Goal: Information Seeking & Learning: Learn about a topic

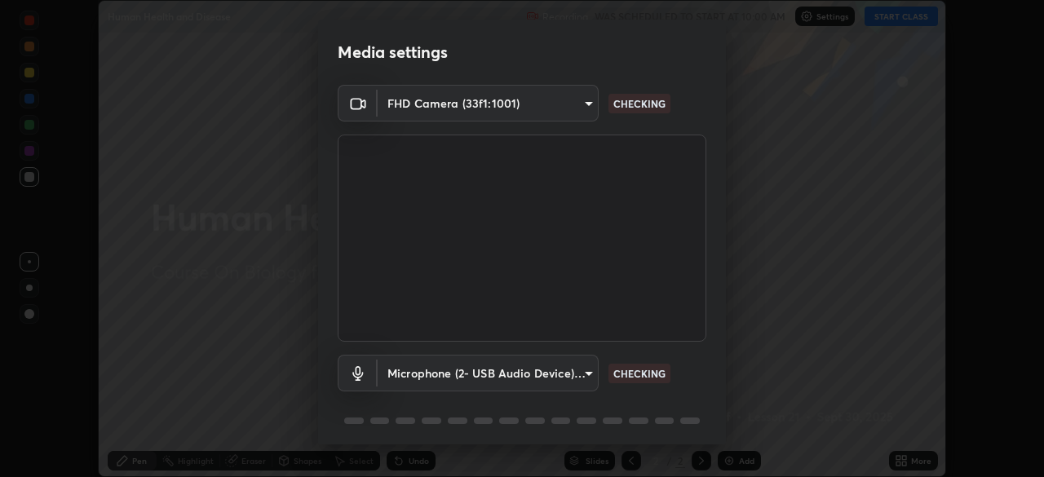
scroll to position [58, 0]
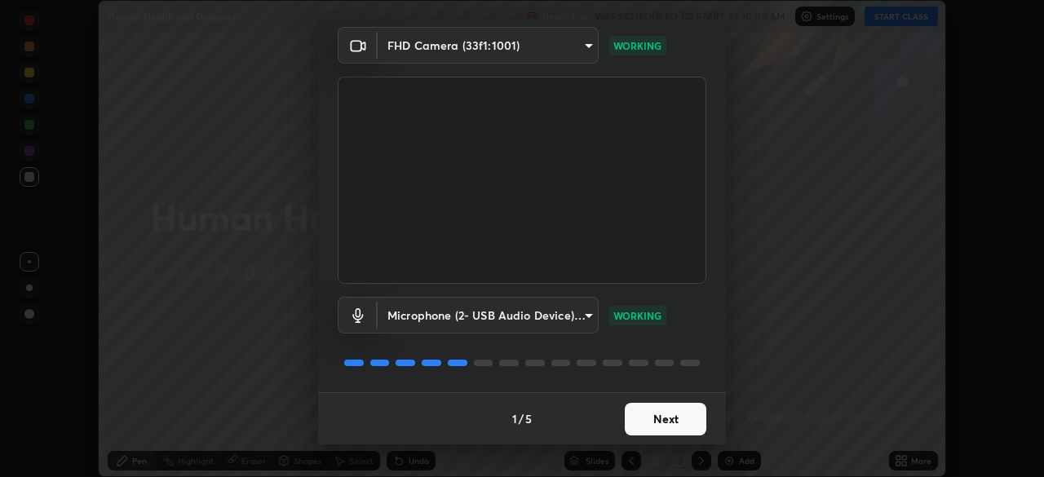
click at [664, 422] on button "Next" at bounding box center [666, 419] width 82 height 33
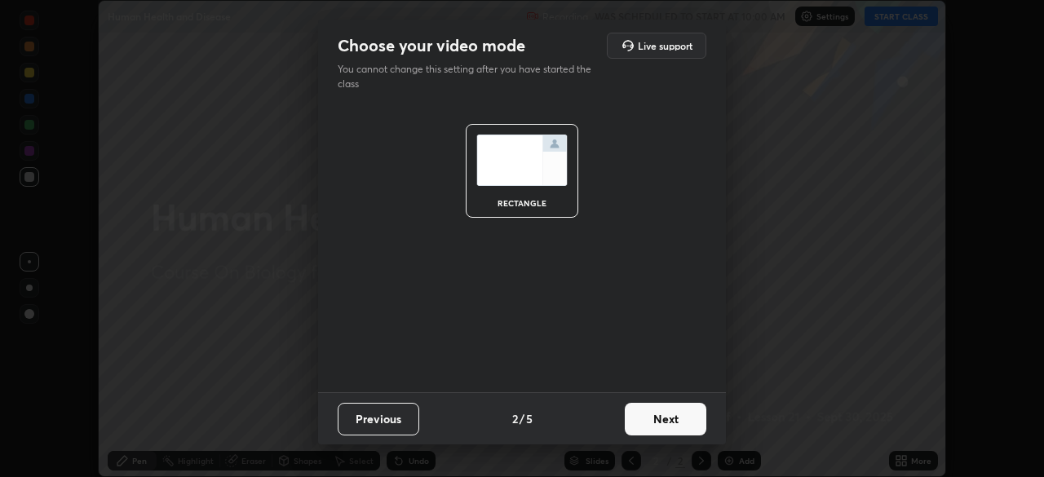
scroll to position [0, 0]
click at [664, 422] on button "Next" at bounding box center [666, 419] width 82 height 33
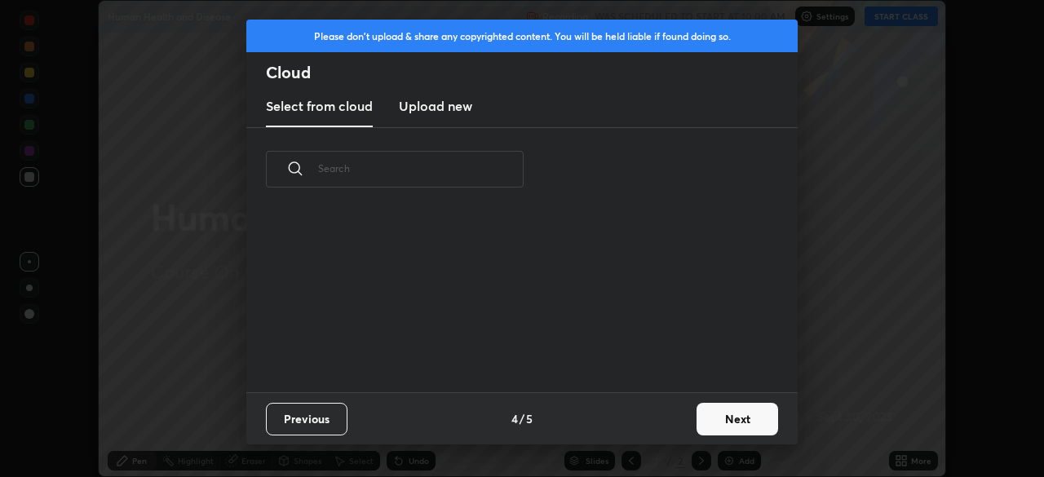
click at [682, 427] on div "Previous 4 / 5 Next" at bounding box center [521, 418] width 551 height 52
click at [713, 421] on button "Next" at bounding box center [737, 419] width 82 height 33
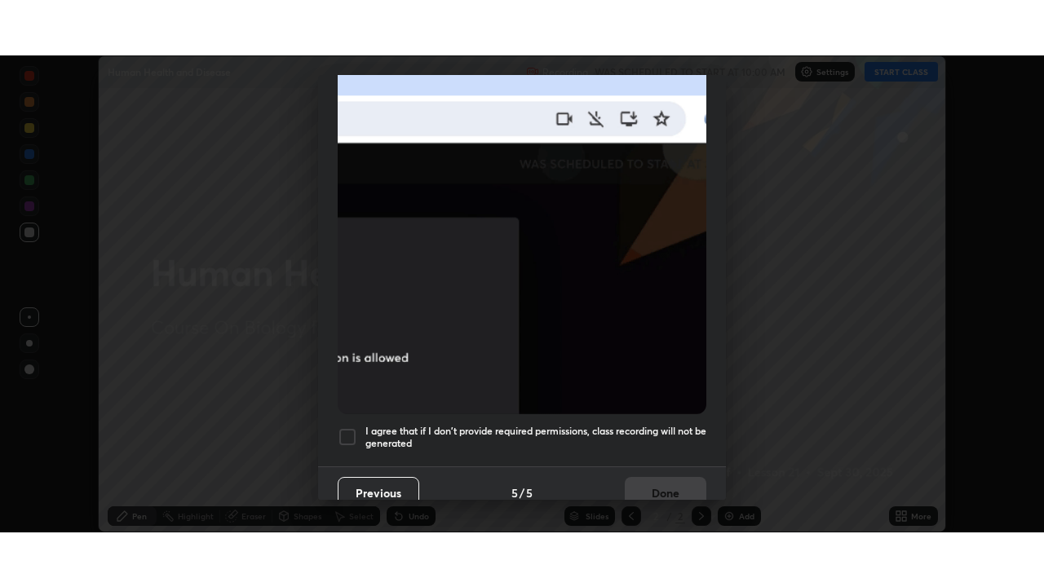
scroll to position [391, 0]
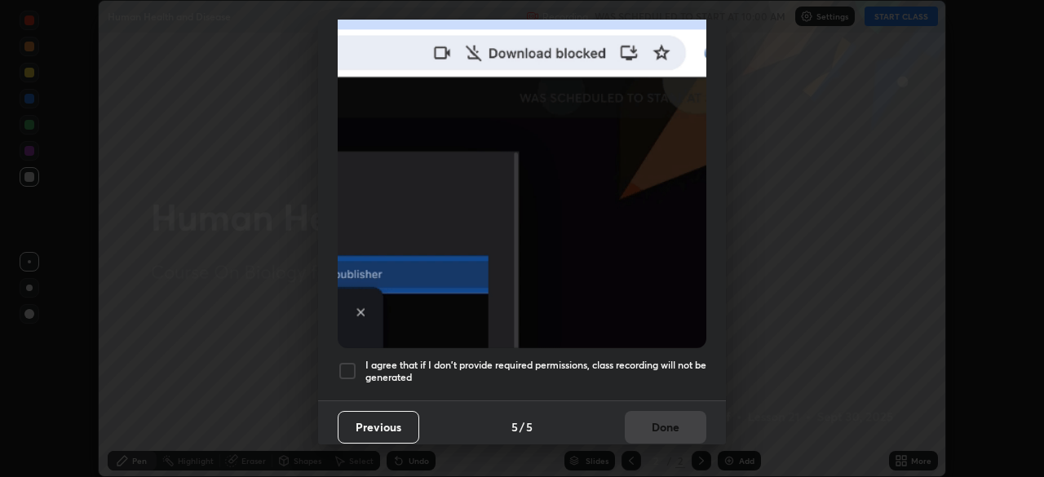
click at [601, 359] on h5 "I agree that if I don't provide required permissions, class recording will not …" at bounding box center [535, 371] width 341 height 25
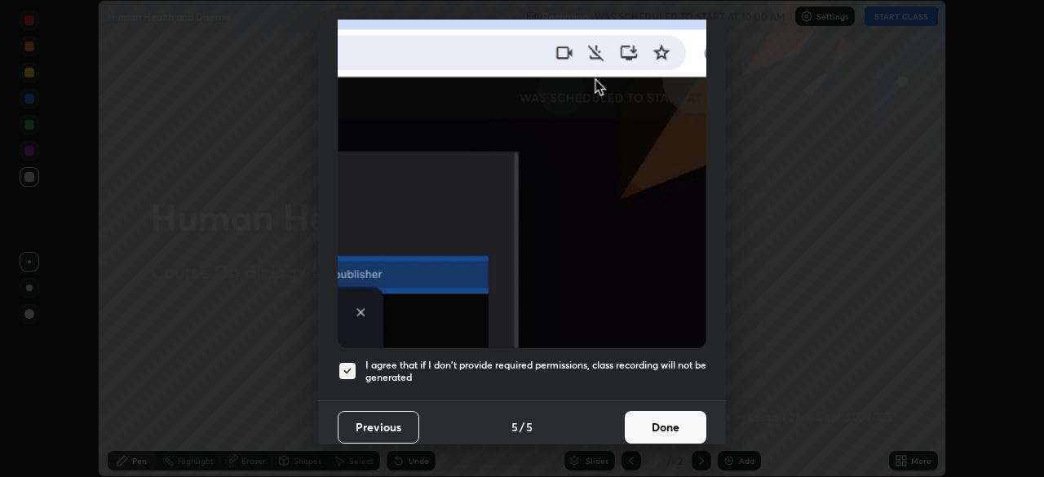
click at [653, 418] on button "Done" at bounding box center [666, 427] width 82 height 33
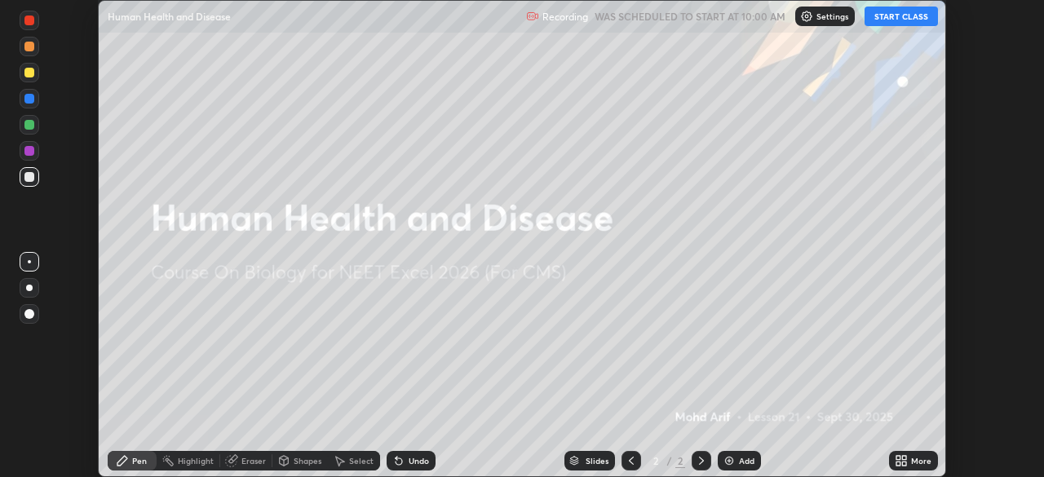
click at [908, 461] on div "More" at bounding box center [913, 461] width 49 height 20
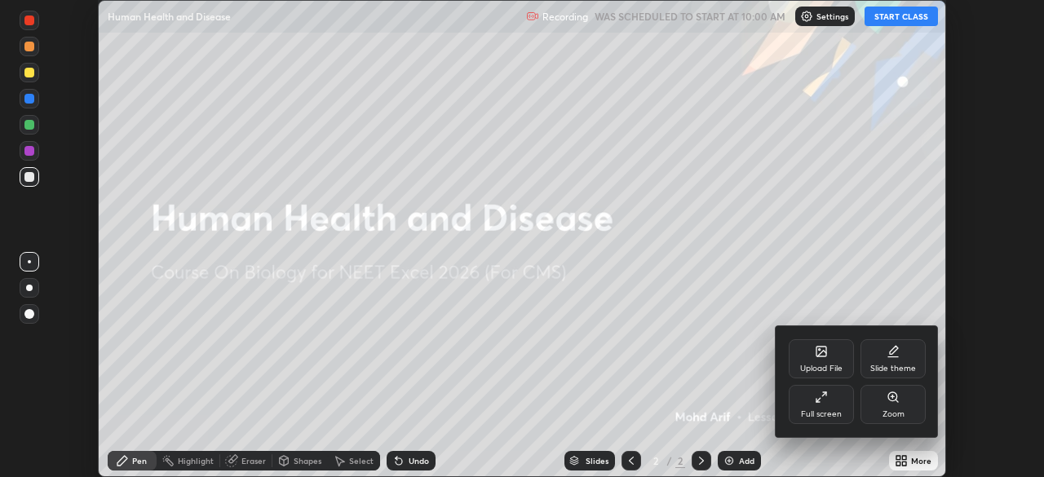
click at [827, 399] on icon at bounding box center [821, 397] width 13 height 13
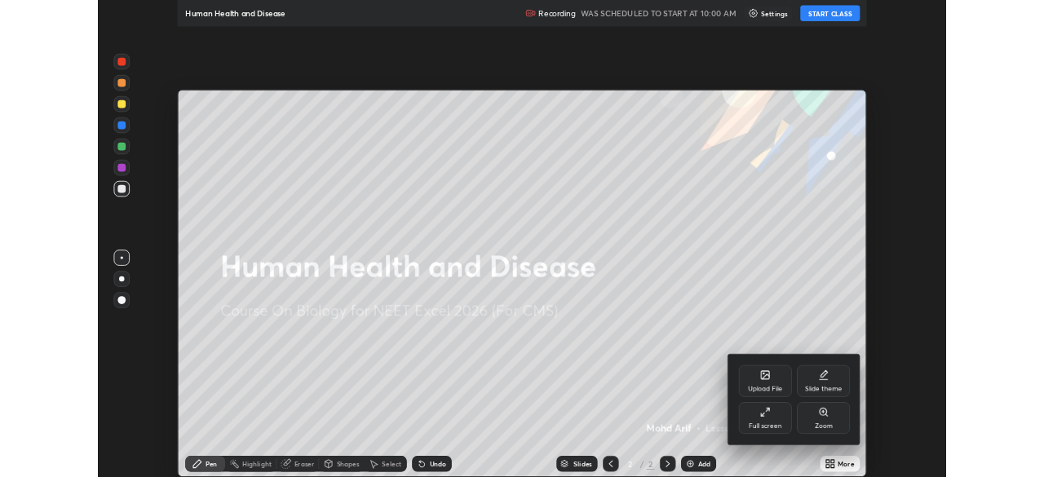
scroll to position [587, 1044]
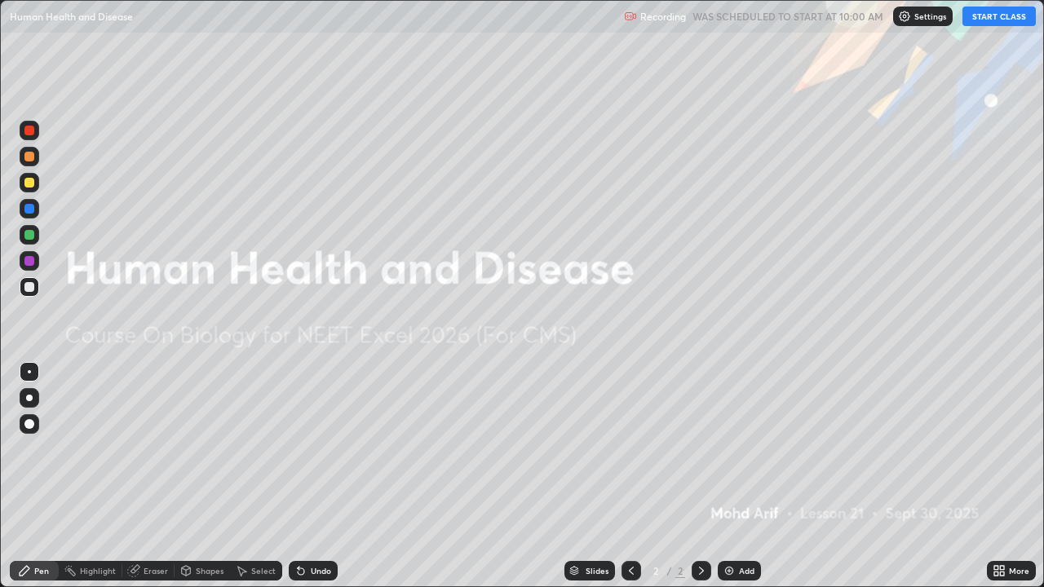
click at [1000, 20] on button "START CLASS" at bounding box center [998, 17] width 73 height 20
click at [743, 476] on div "Add" at bounding box center [746, 571] width 15 height 8
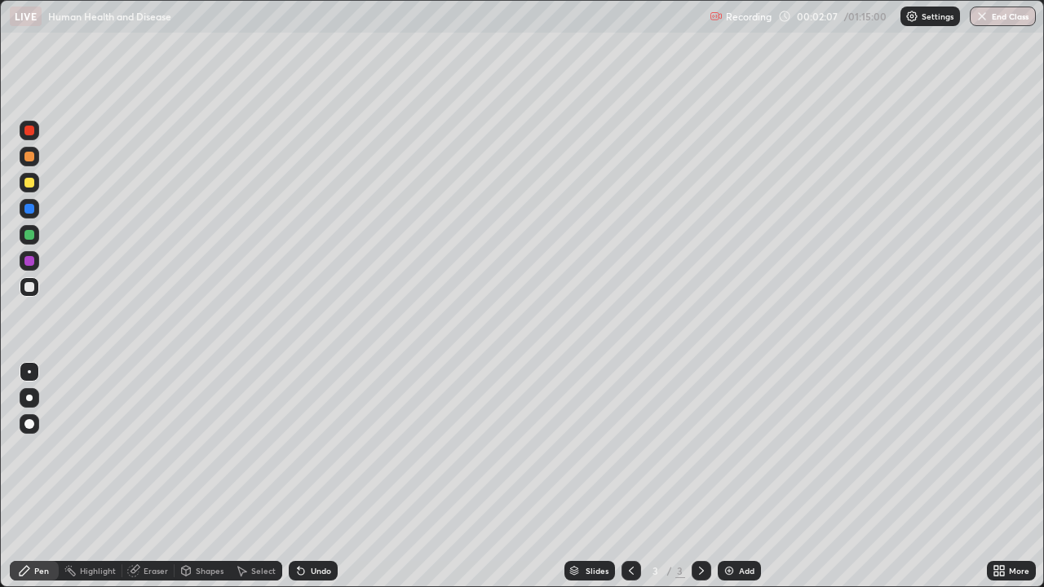
click at [29, 398] on div at bounding box center [29, 398] width 7 height 7
click at [29, 183] on div at bounding box center [29, 183] width 10 height 10
click at [30, 185] on div at bounding box center [29, 183] width 10 height 10
click at [311, 476] on div "Undo" at bounding box center [321, 571] width 20 height 8
click at [30, 285] on div at bounding box center [29, 287] width 10 height 10
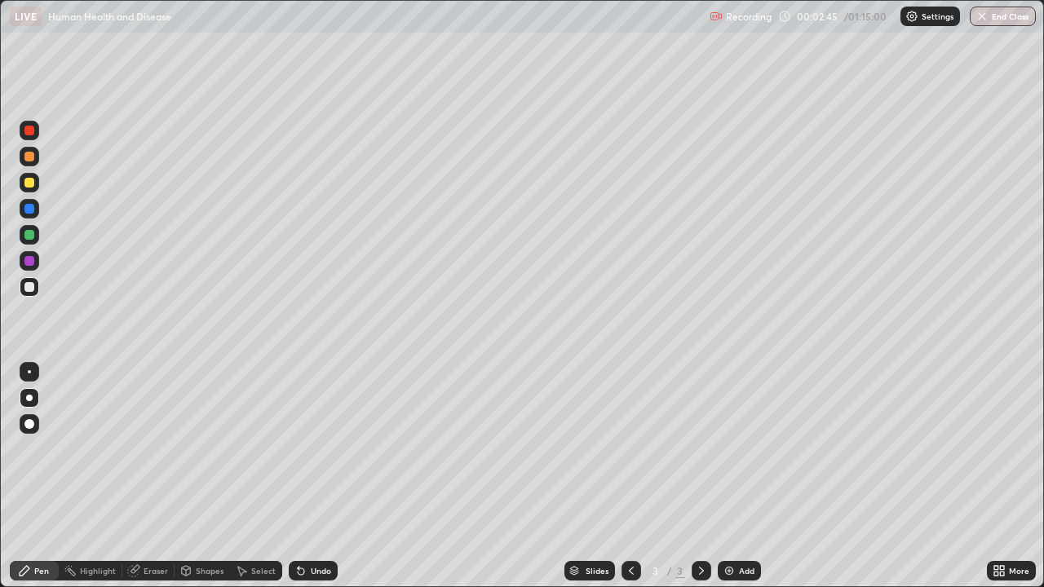
click at [29, 186] on div at bounding box center [29, 183] width 10 height 10
click at [30, 395] on div at bounding box center [29, 398] width 7 height 7
click at [33, 288] on div at bounding box center [29, 287] width 10 height 10
click at [30, 235] on div at bounding box center [29, 235] width 10 height 10
click at [20, 291] on div at bounding box center [30, 287] width 20 height 20
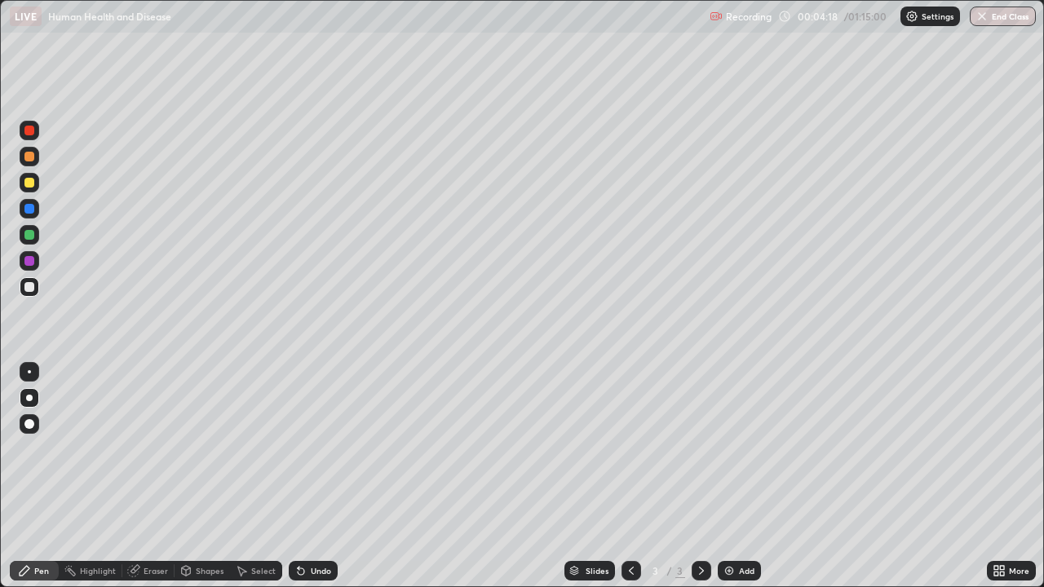
click at [29, 183] on div at bounding box center [29, 183] width 10 height 10
click at [29, 130] on div at bounding box center [29, 131] width 10 height 10
click at [318, 476] on div "Undo" at bounding box center [321, 571] width 20 height 8
click at [31, 181] on div at bounding box center [29, 183] width 10 height 10
click at [29, 288] on div at bounding box center [29, 287] width 10 height 10
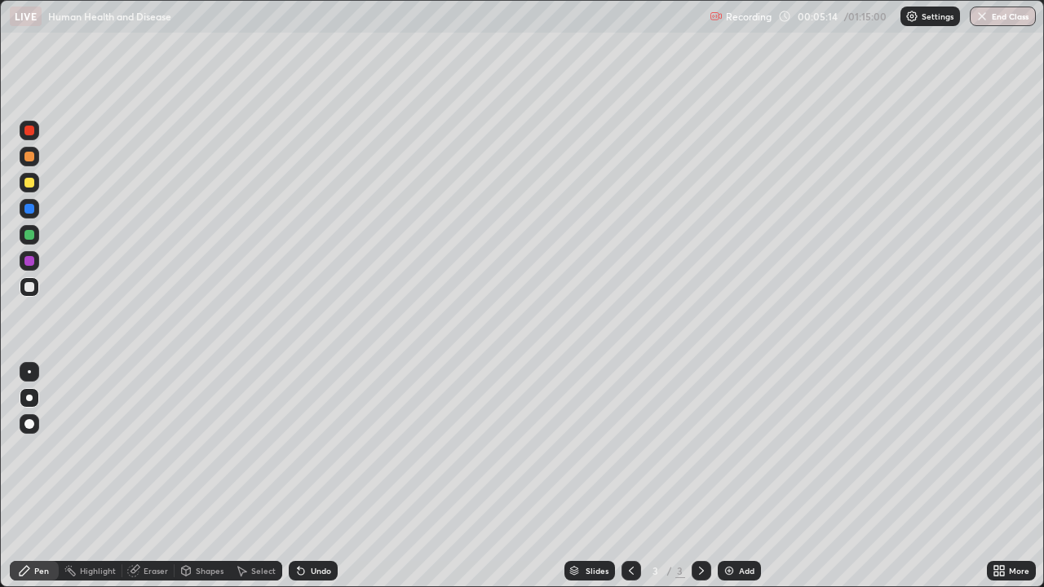
click at [33, 184] on div at bounding box center [29, 183] width 10 height 10
click at [30, 286] on div at bounding box center [29, 287] width 10 height 10
click at [32, 132] on div at bounding box center [29, 131] width 10 height 10
click at [31, 289] on div at bounding box center [29, 287] width 10 height 10
click at [323, 476] on div "Undo" at bounding box center [321, 571] width 20 height 8
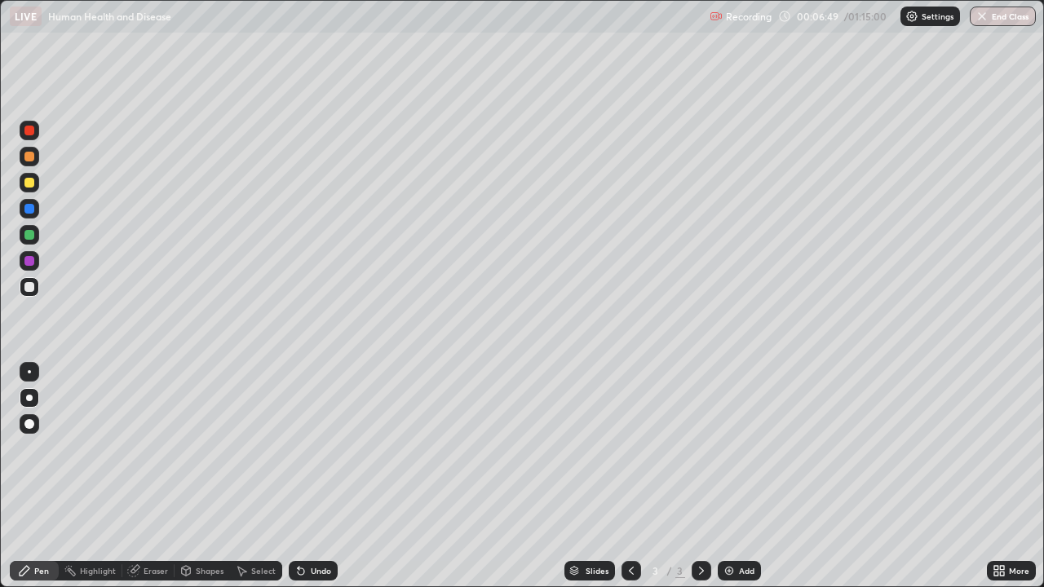
click at [37, 228] on div at bounding box center [30, 235] width 20 height 20
click at [31, 285] on div at bounding box center [29, 287] width 10 height 10
click at [30, 183] on div at bounding box center [29, 183] width 10 height 10
click at [29, 127] on div at bounding box center [29, 131] width 10 height 10
click at [29, 258] on div at bounding box center [29, 261] width 10 height 10
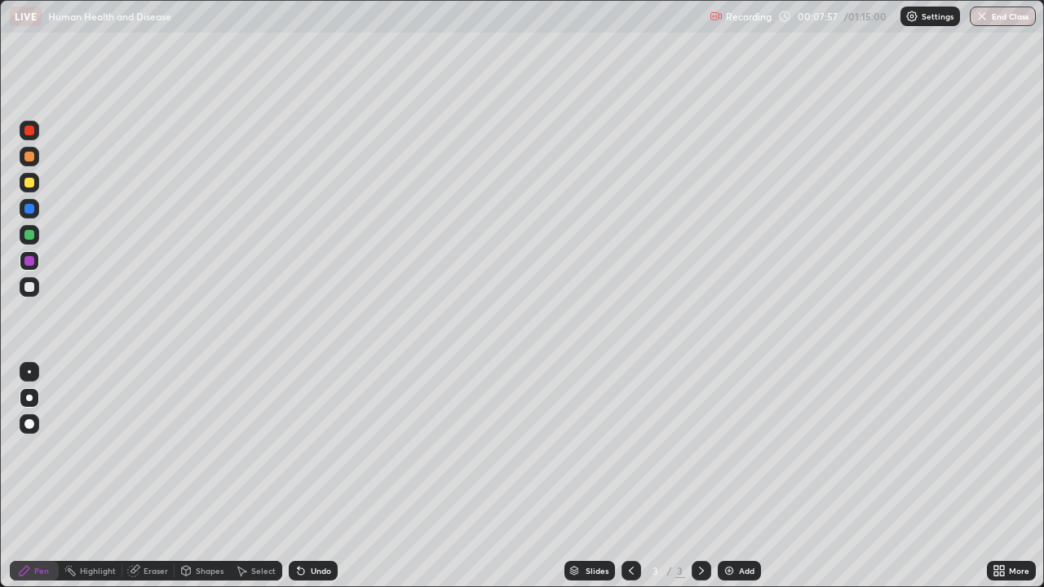
click at [30, 235] on div at bounding box center [29, 235] width 10 height 10
click at [29, 289] on div at bounding box center [29, 287] width 10 height 10
click at [29, 183] on div at bounding box center [29, 183] width 10 height 10
click at [313, 476] on div "Undo" at bounding box center [321, 571] width 20 height 8
click at [306, 476] on div "Undo" at bounding box center [313, 571] width 49 height 20
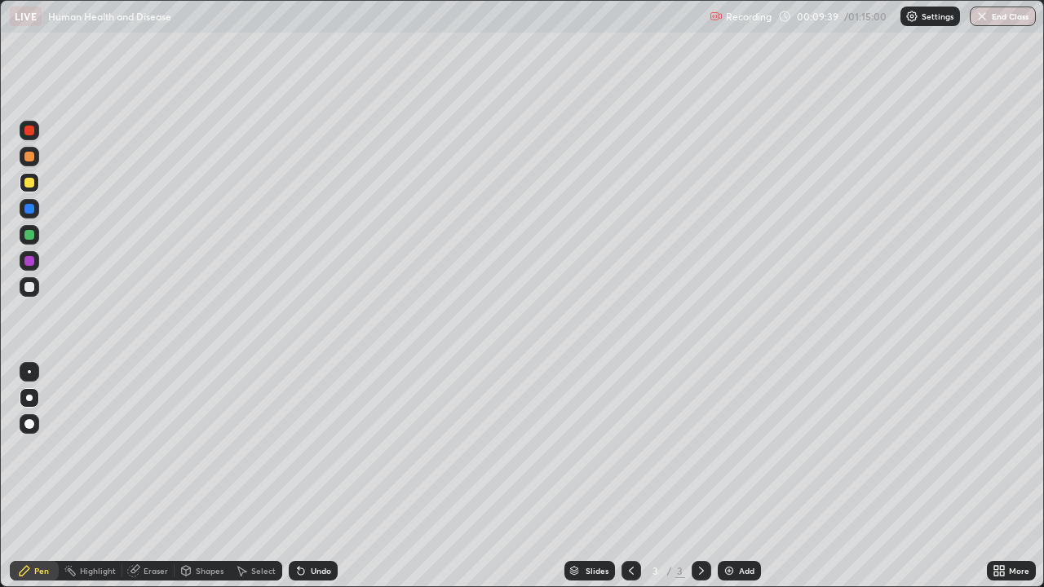
click at [307, 476] on div "Undo" at bounding box center [313, 571] width 49 height 20
click at [305, 476] on icon at bounding box center [300, 570] width 13 height 13
click at [302, 476] on icon at bounding box center [300, 570] width 13 height 13
click at [303, 476] on icon at bounding box center [300, 570] width 13 height 13
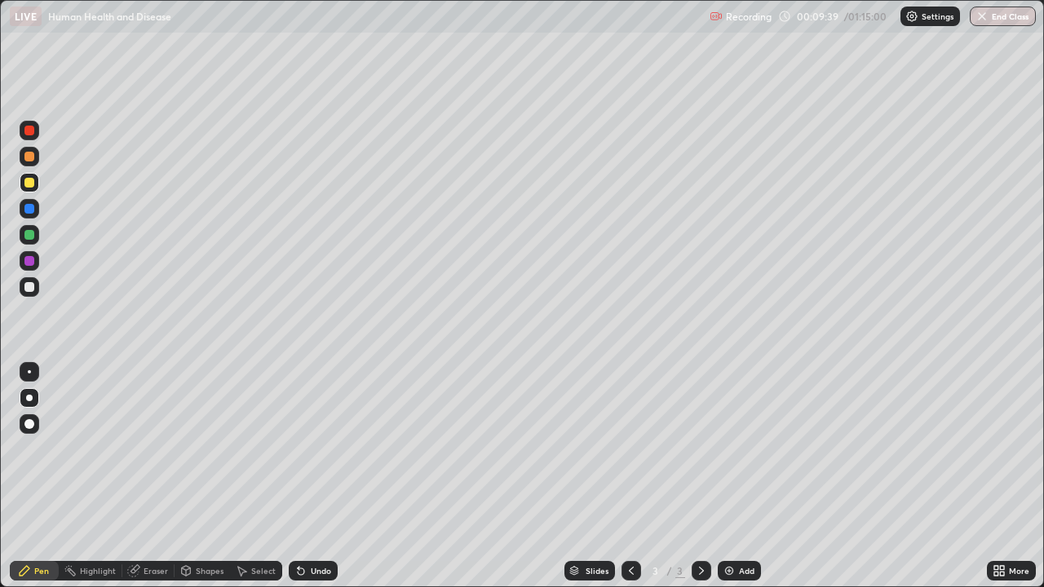
click at [298, 476] on icon at bounding box center [301, 571] width 7 height 7
click at [302, 476] on icon at bounding box center [300, 570] width 13 height 13
click at [303, 476] on icon at bounding box center [300, 570] width 13 height 13
click at [304, 476] on icon at bounding box center [300, 570] width 13 height 13
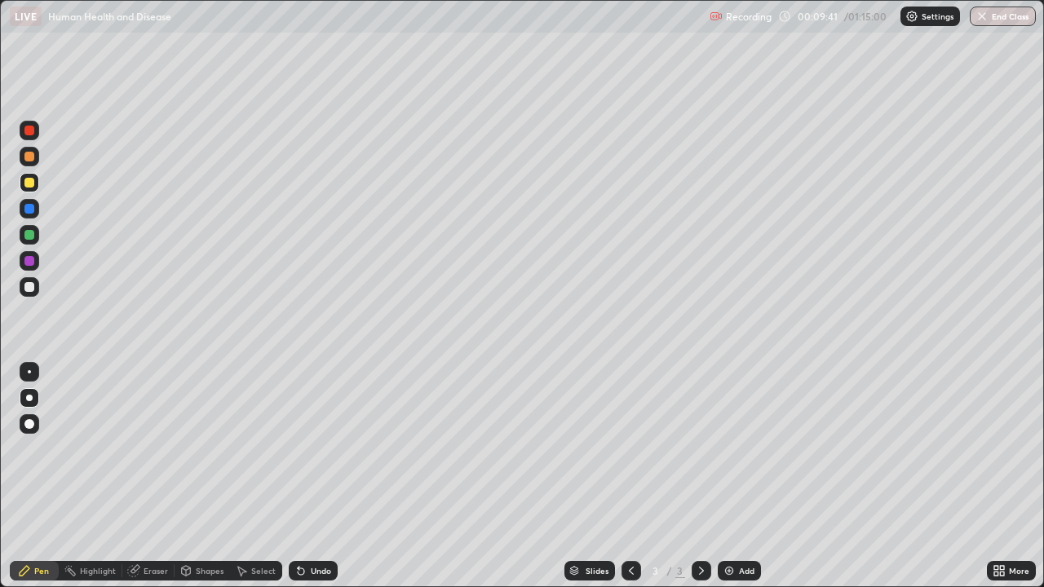
click at [307, 476] on div "Undo" at bounding box center [313, 571] width 49 height 20
click at [29, 262] on div at bounding box center [29, 261] width 10 height 10
click at [29, 238] on div at bounding box center [29, 235] width 10 height 10
click at [744, 476] on div "Add" at bounding box center [746, 571] width 15 height 8
click at [629, 476] on icon at bounding box center [631, 571] width 5 height 8
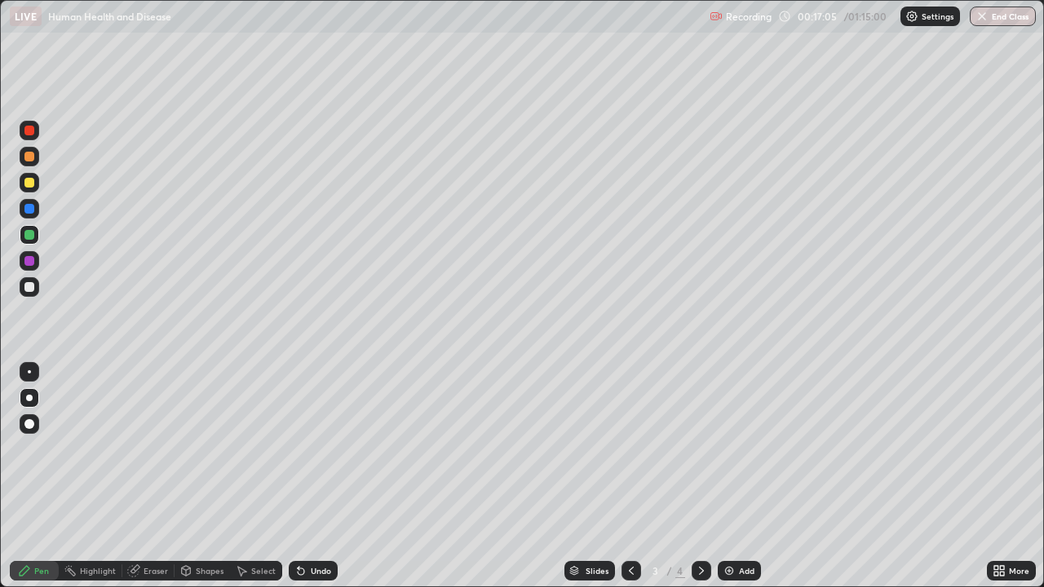
click at [735, 476] on div "Add" at bounding box center [738, 571] width 43 height 20
click at [32, 287] on div at bounding box center [29, 287] width 10 height 10
click at [28, 186] on div at bounding box center [29, 183] width 10 height 10
click at [33, 263] on div at bounding box center [29, 261] width 10 height 10
click at [30, 133] on div at bounding box center [29, 131] width 10 height 10
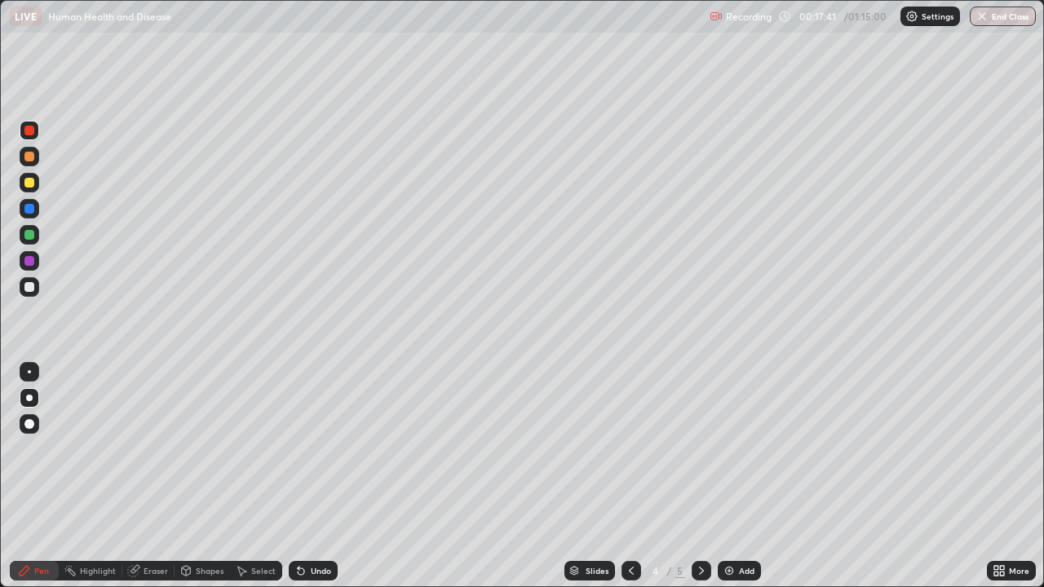
click at [29, 183] on div at bounding box center [29, 183] width 10 height 10
click at [30, 258] on div at bounding box center [29, 261] width 10 height 10
click at [31, 132] on div at bounding box center [29, 131] width 10 height 10
click at [29, 236] on div at bounding box center [29, 235] width 10 height 10
click at [29, 289] on div at bounding box center [29, 287] width 10 height 10
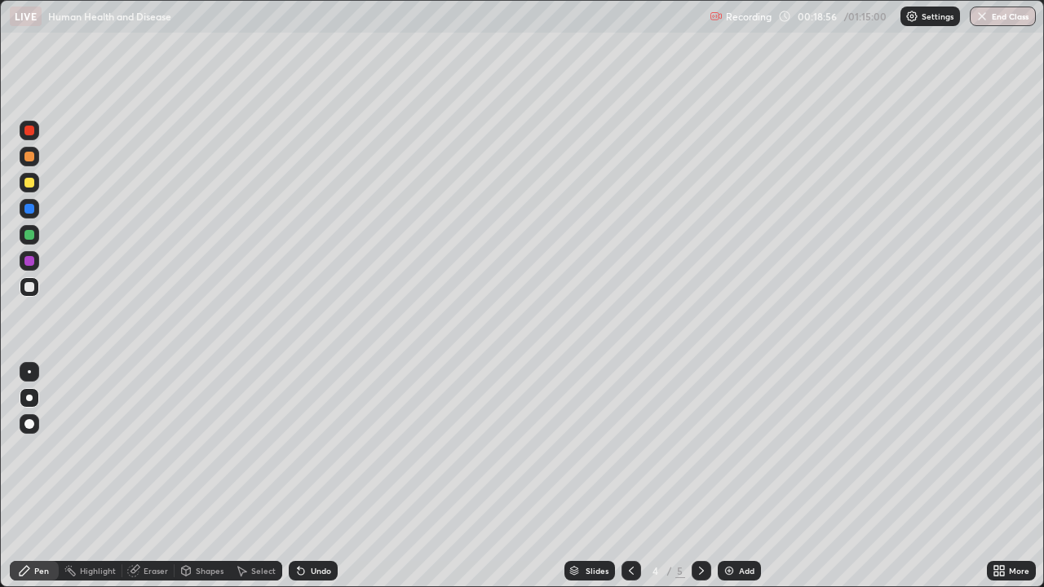
click at [30, 182] on div at bounding box center [29, 183] width 10 height 10
click at [29, 239] on div at bounding box center [29, 235] width 10 height 10
click at [28, 260] on div at bounding box center [29, 261] width 10 height 10
click at [29, 131] on div at bounding box center [29, 131] width 10 height 10
click at [30, 184] on div at bounding box center [29, 183] width 10 height 10
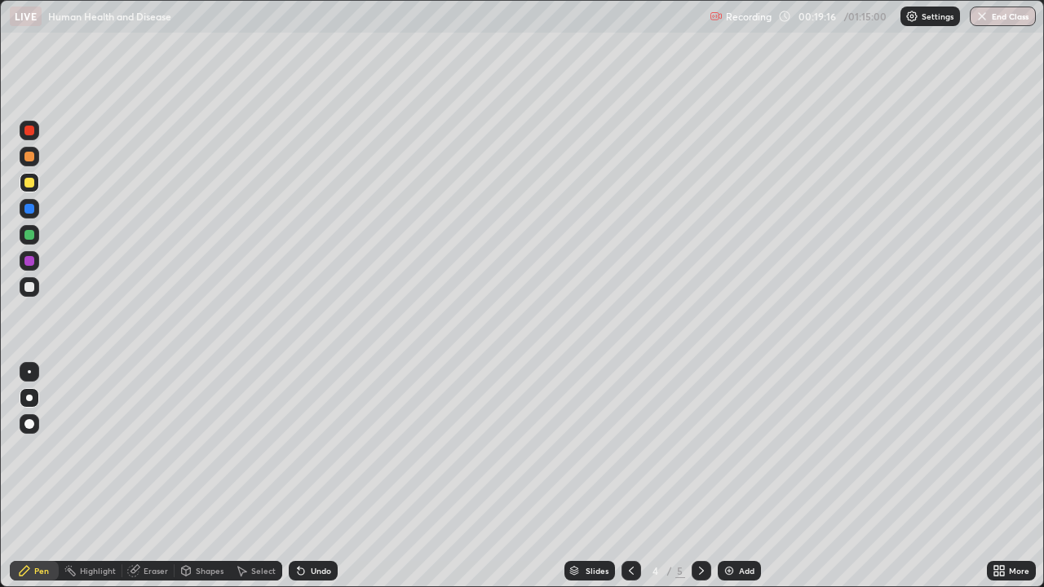
click at [33, 263] on div at bounding box center [29, 261] width 10 height 10
click at [33, 135] on div at bounding box center [30, 131] width 20 height 20
click at [30, 235] on div at bounding box center [29, 235] width 10 height 10
click at [30, 287] on div at bounding box center [29, 287] width 10 height 10
click at [320, 476] on div "Undo" at bounding box center [321, 571] width 20 height 8
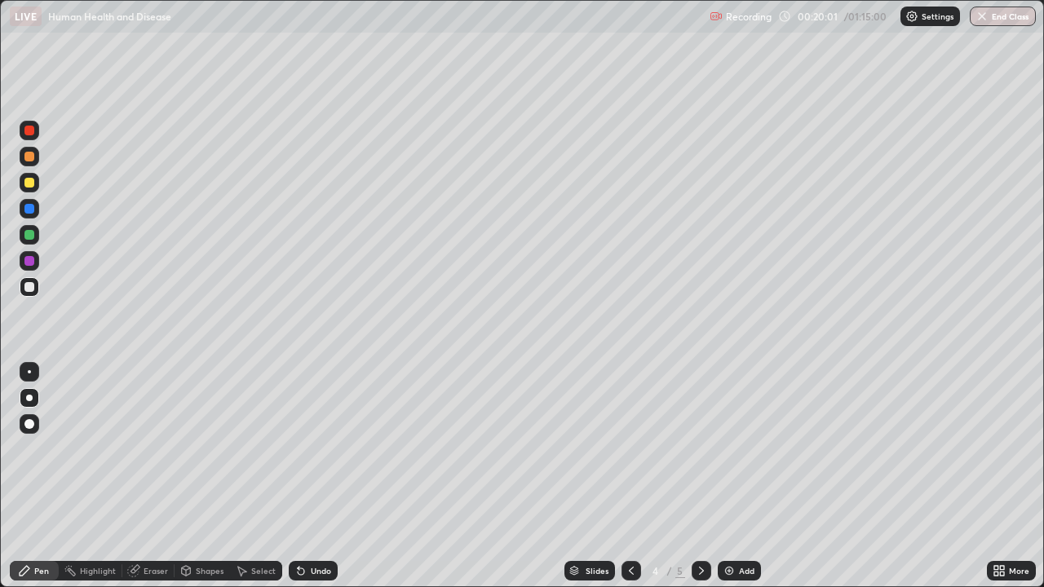
click at [317, 476] on div "Undo" at bounding box center [321, 571] width 20 height 8
click at [32, 183] on div at bounding box center [29, 183] width 10 height 10
click at [311, 476] on div "Undo" at bounding box center [321, 571] width 20 height 8
click at [38, 292] on div at bounding box center [30, 287] width 20 height 20
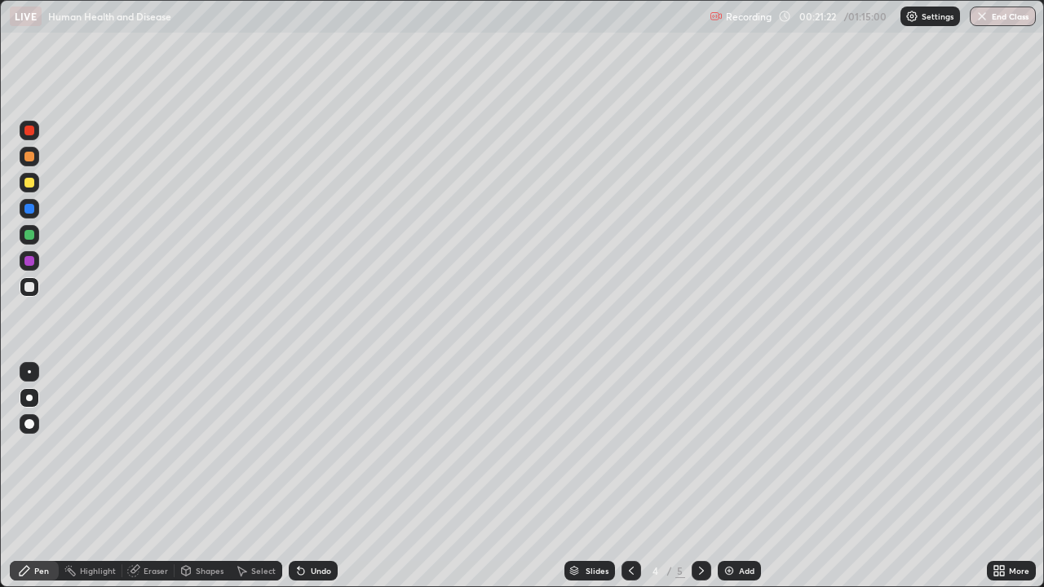
click at [29, 210] on div at bounding box center [29, 209] width 10 height 10
click at [739, 476] on div "Add" at bounding box center [746, 571] width 15 height 8
click at [29, 183] on div at bounding box center [29, 183] width 10 height 10
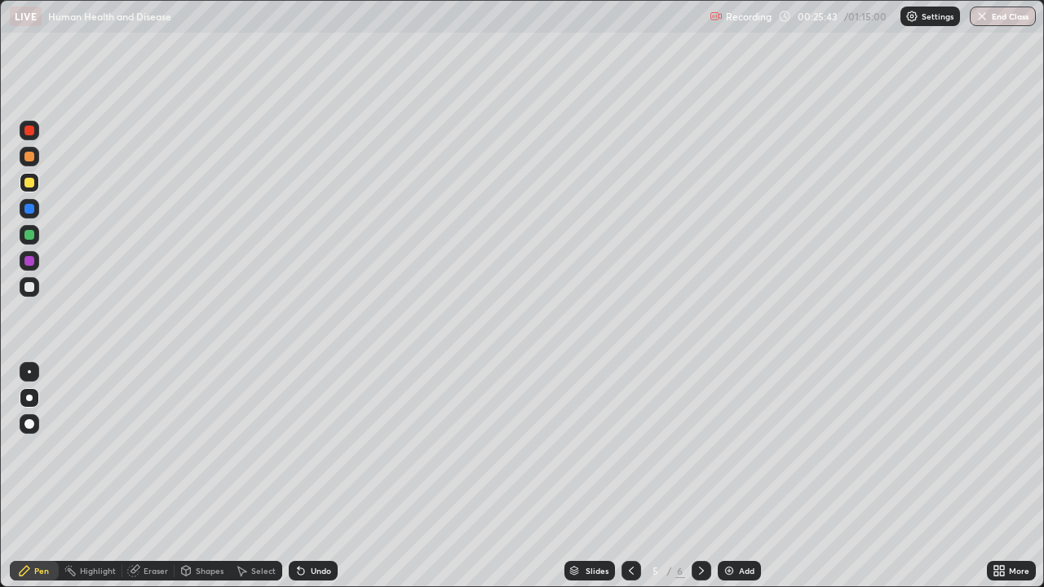
click at [27, 396] on div at bounding box center [29, 398] width 7 height 7
click at [29, 398] on div at bounding box center [29, 398] width 7 height 7
click at [27, 396] on div at bounding box center [29, 398] width 7 height 7
click at [35, 287] on div at bounding box center [30, 287] width 20 height 20
click at [31, 263] on div at bounding box center [29, 261] width 10 height 10
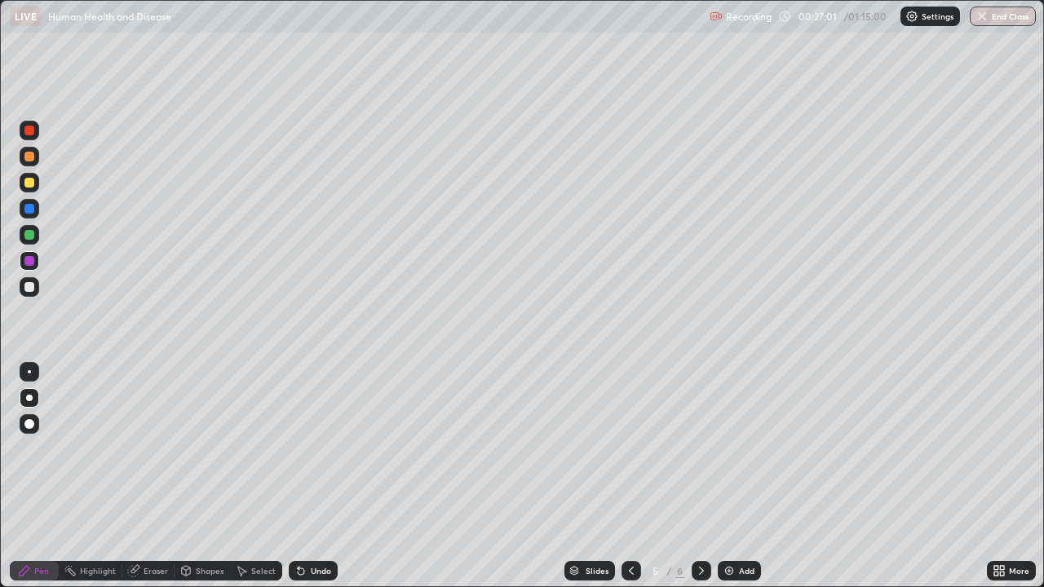
click at [29, 420] on div at bounding box center [29, 424] width 10 height 10
click at [311, 476] on div "Undo" at bounding box center [313, 571] width 49 height 20
click at [312, 476] on div "Undo" at bounding box center [313, 571] width 49 height 20
click at [309, 476] on div "Undo" at bounding box center [313, 571] width 49 height 20
click at [308, 476] on div "Undo" at bounding box center [313, 571] width 49 height 20
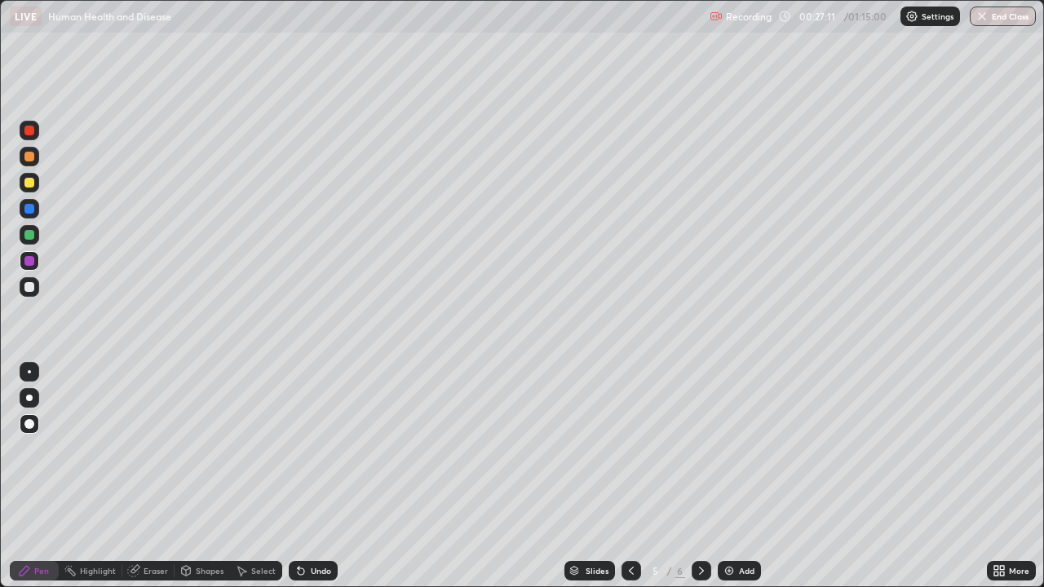
click at [307, 476] on div "Undo" at bounding box center [313, 571] width 49 height 20
click at [304, 476] on icon at bounding box center [300, 570] width 13 height 13
click at [29, 372] on div at bounding box center [29, 371] width 3 height 3
click at [31, 395] on div at bounding box center [29, 398] width 7 height 7
click at [24, 182] on div at bounding box center [30, 183] width 20 height 20
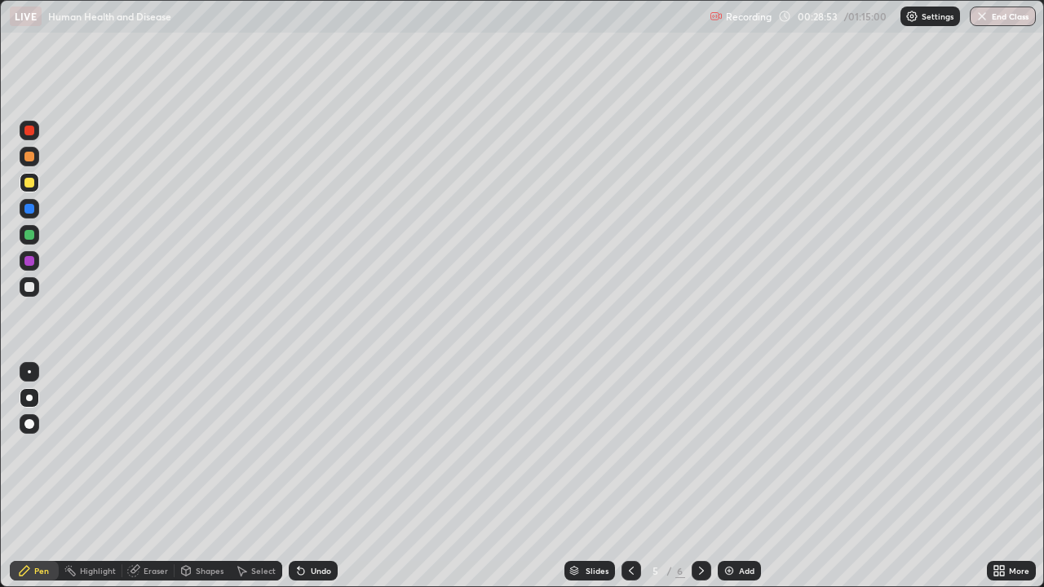
click at [105, 476] on div "Highlight" at bounding box center [98, 571] width 36 height 8
click at [38, 476] on div at bounding box center [30, 515] width 20 height 20
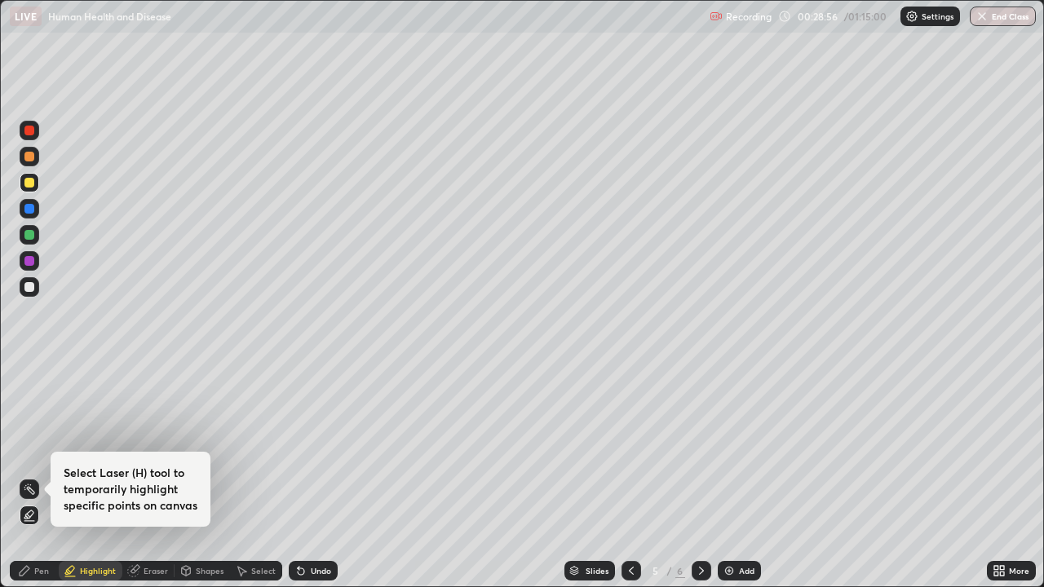
click at [29, 159] on div at bounding box center [29, 157] width 10 height 10
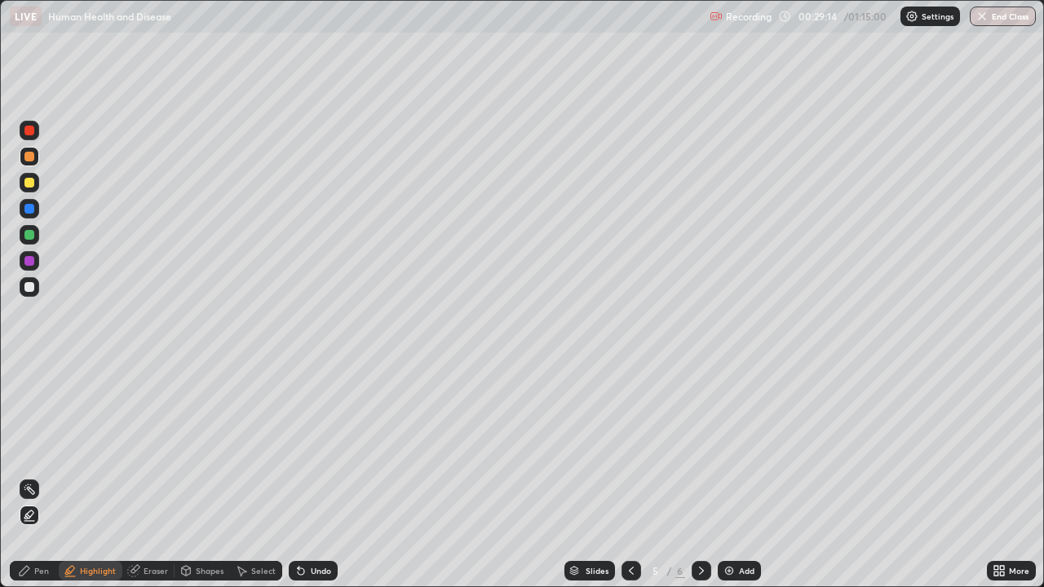
click at [30, 182] on div at bounding box center [29, 183] width 10 height 10
click at [30, 254] on div at bounding box center [30, 261] width 20 height 20
click at [35, 280] on div at bounding box center [30, 287] width 20 height 20
click at [39, 476] on div "Pen" at bounding box center [41, 571] width 15 height 8
click at [29, 259] on div at bounding box center [29, 261] width 10 height 10
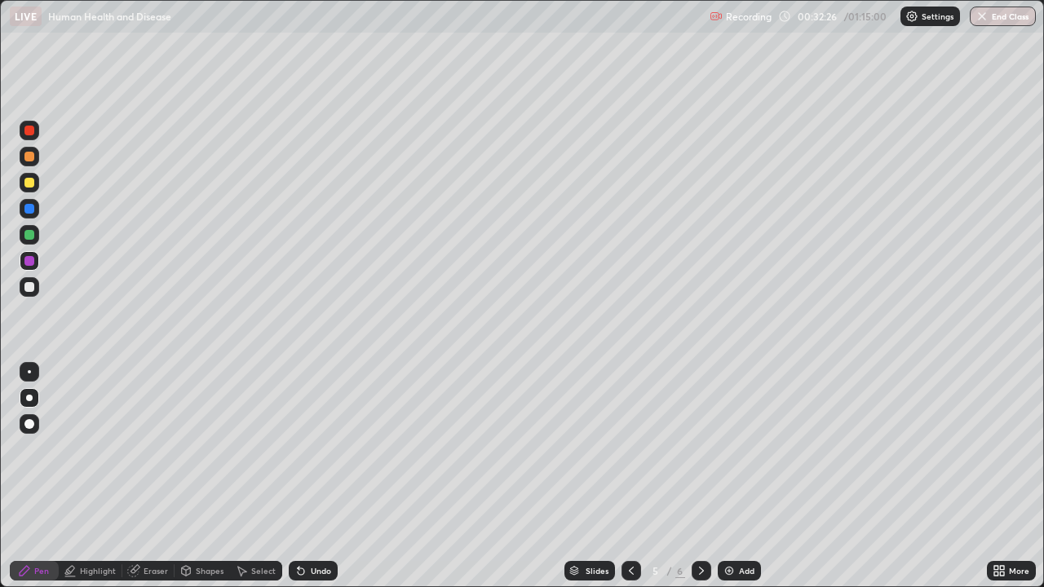
click at [29, 233] on div at bounding box center [29, 235] width 10 height 10
click at [29, 285] on div at bounding box center [29, 287] width 10 height 10
click at [29, 239] on div at bounding box center [29, 235] width 10 height 10
click at [30, 287] on div at bounding box center [29, 287] width 10 height 10
click at [26, 238] on div at bounding box center [29, 235] width 10 height 10
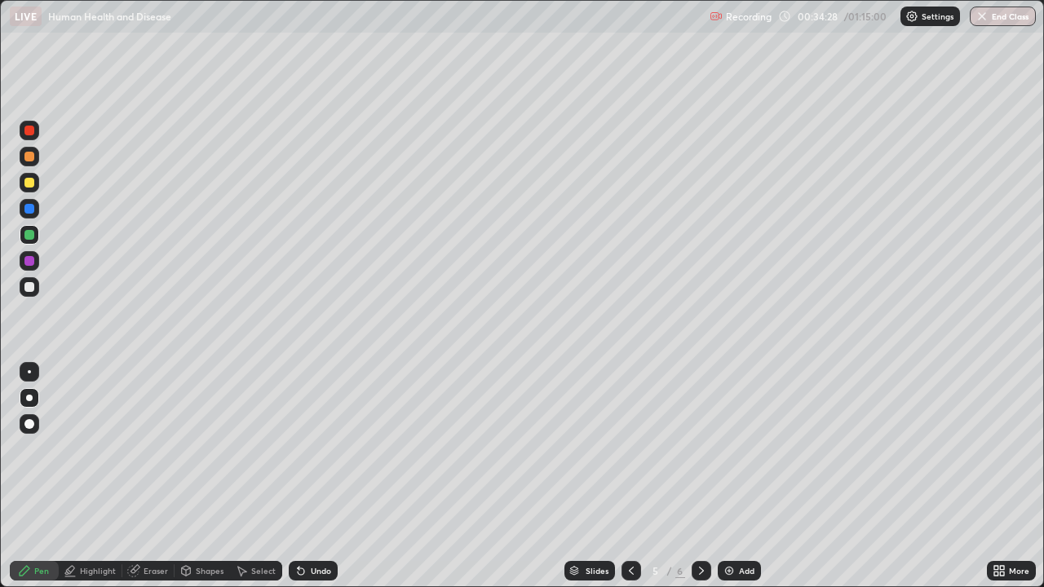
click at [29, 237] on div at bounding box center [29, 235] width 10 height 10
click at [28, 135] on div at bounding box center [29, 131] width 10 height 10
click at [739, 476] on div "Add" at bounding box center [746, 571] width 15 height 8
click at [29, 288] on div at bounding box center [29, 287] width 10 height 10
click at [31, 289] on div at bounding box center [29, 287] width 10 height 10
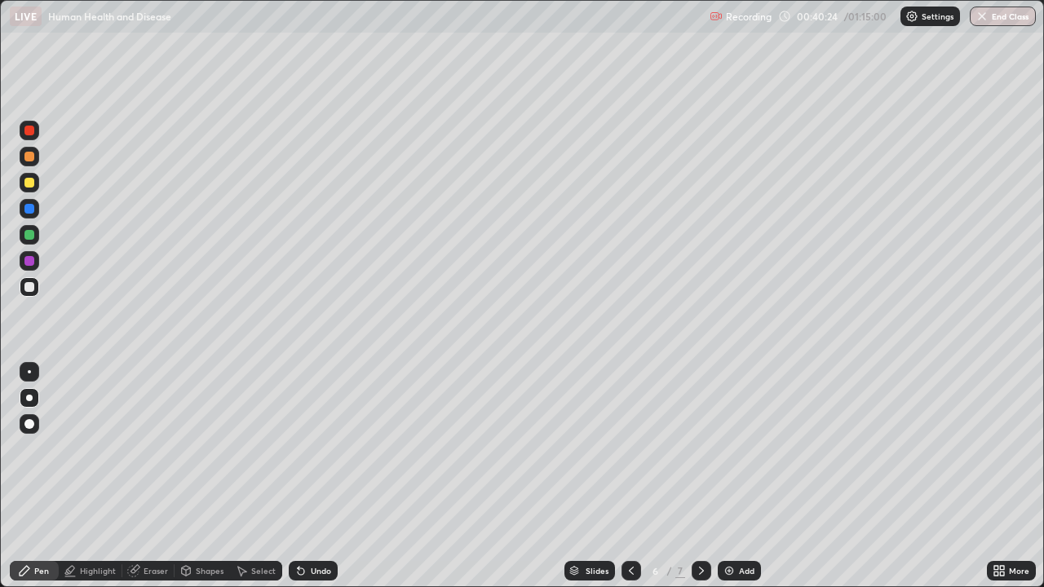
click at [29, 397] on div at bounding box center [29, 398] width 7 height 7
click at [29, 400] on div at bounding box center [29, 398] width 7 height 7
click at [28, 154] on div at bounding box center [29, 157] width 10 height 10
click at [320, 476] on div "Undo" at bounding box center [321, 571] width 20 height 8
click at [29, 187] on div at bounding box center [29, 183] width 10 height 10
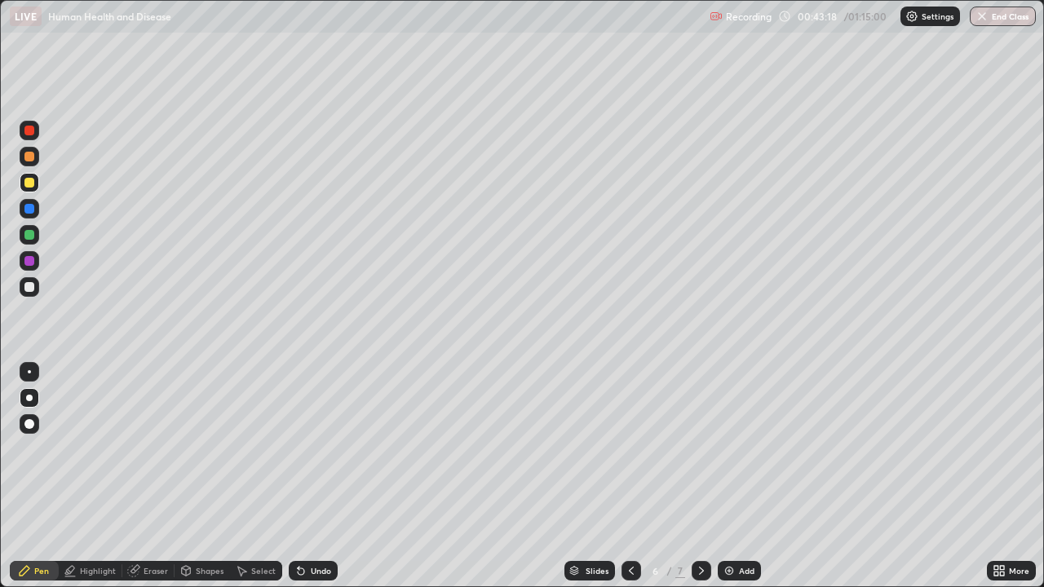
click at [319, 476] on div "Undo" at bounding box center [321, 571] width 20 height 8
click at [36, 287] on div at bounding box center [30, 287] width 20 height 20
click at [31, 258] on div at bounding box center [29, 261] width 10 height 10
click at [35, 289] on div at bounding box center [30, 287] width 20 height 20
click at [328, 476] on div "Undo" at bounding box center [313, 571] width 49 height 20
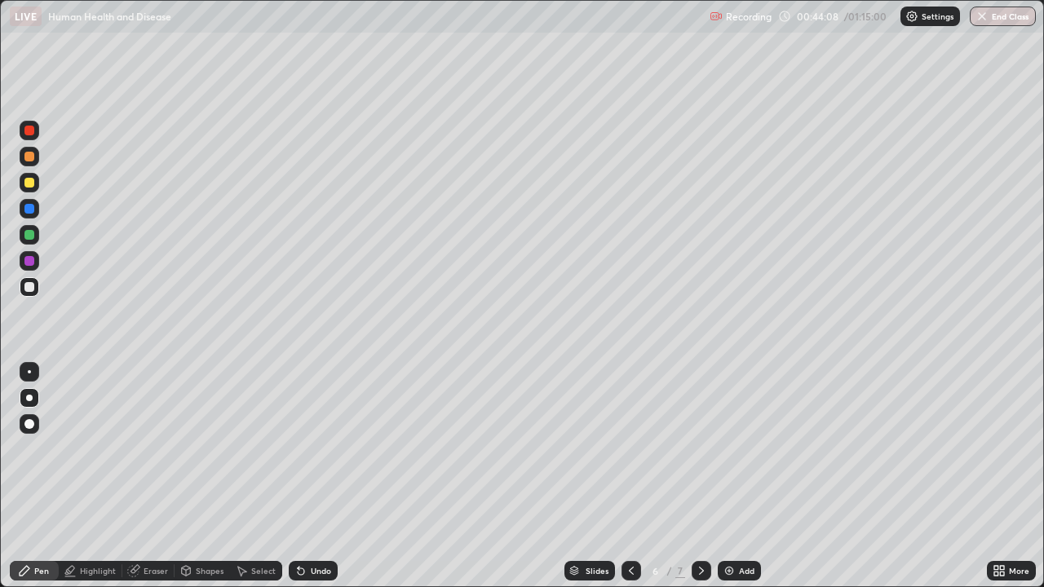
click at [29, 262] on div at bounding box center [29, 261] width 10 height 10
click at [29, 131] on div at bounding box center [29, 131] width 10 height 10
click at [29, 232] on div at bounding box center [29, 235] width 10 height 10
click at [33, 285] on div at bounding box center [29, 287] width 10 height 10
click at [33, 238] on div at bounding box center [29, 235] width 10 height 10
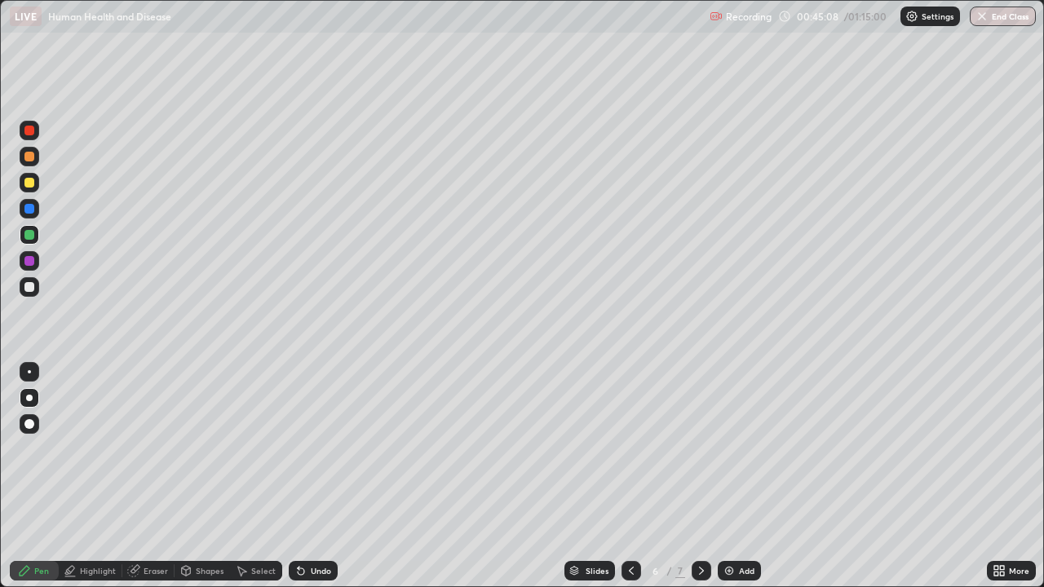
click at [29, 262] on div at bounding box center [29, 261] width 10 height 10
click at [29, 133] on div at bounding box center [29, 131] width 10 height 10
click at [30, 287] on div at bounding box center [29, 287] width 10 height 10
click at [741, 476] on div "Add" at bounding box center [746, 571] width 15 height 8
click at [94, 476] on div "Highlight" at bounding box center [98, 571] width 36 height 8
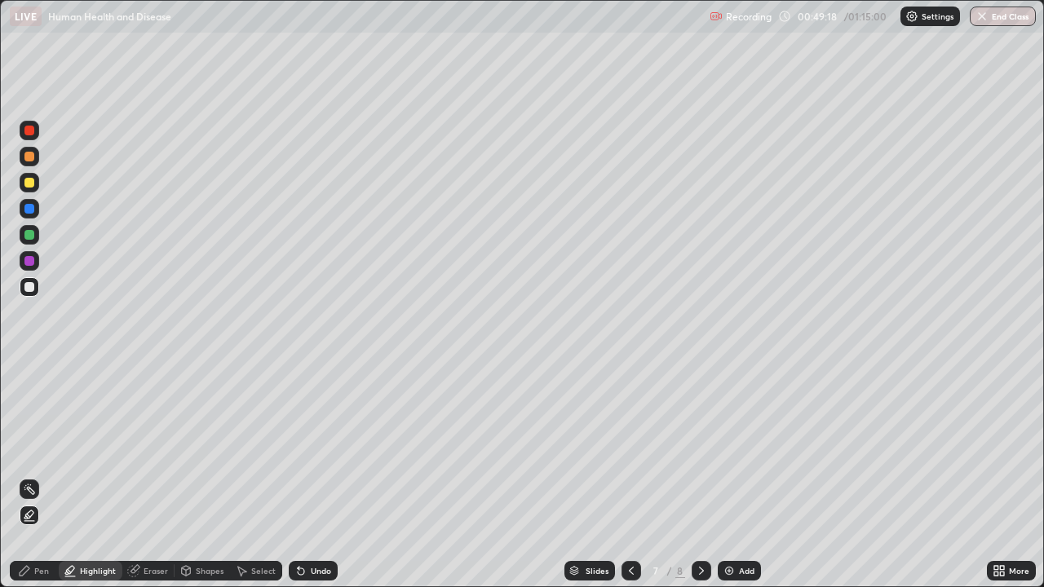
click at [311, 476] on div "Undo" at bounding box center [321, 571] width 20 height 8
click at [34, 476] on div "Pen" at bounding box center [41, 571] width 15 height 8
click at [30, 263] on div at bounding box center [29, 261] width 10 height 10
click at [30, 209] on div at bounding box center [29, 209] width 10 height 10
click at [31, 289] on div at bounding box center [29, 287] width 10 height 10
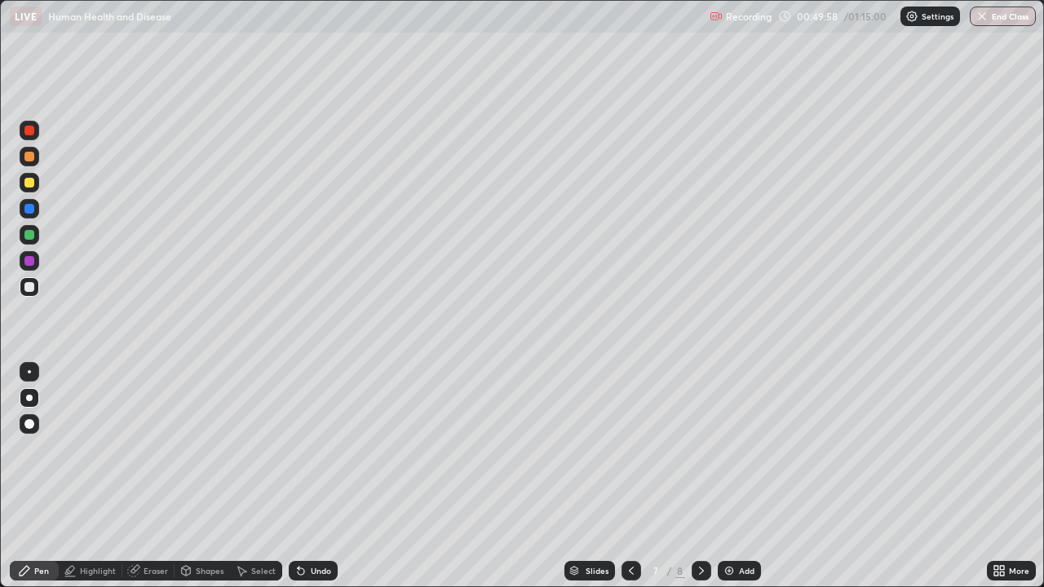
click at [29, 210] on div at bounding box center [29, 209] width 10 height 10
click at [27, 135] on div at bounding box center [29, 131] width 10 height 10
click at [29, 288] on div at bounding box center [29, 287] width 10 height 10
click at [27, 209] on div at bounding box center [29, 209] width 10 height 10
click at [37, 289] on div at bounding box center [30, 287] width 20 height 20
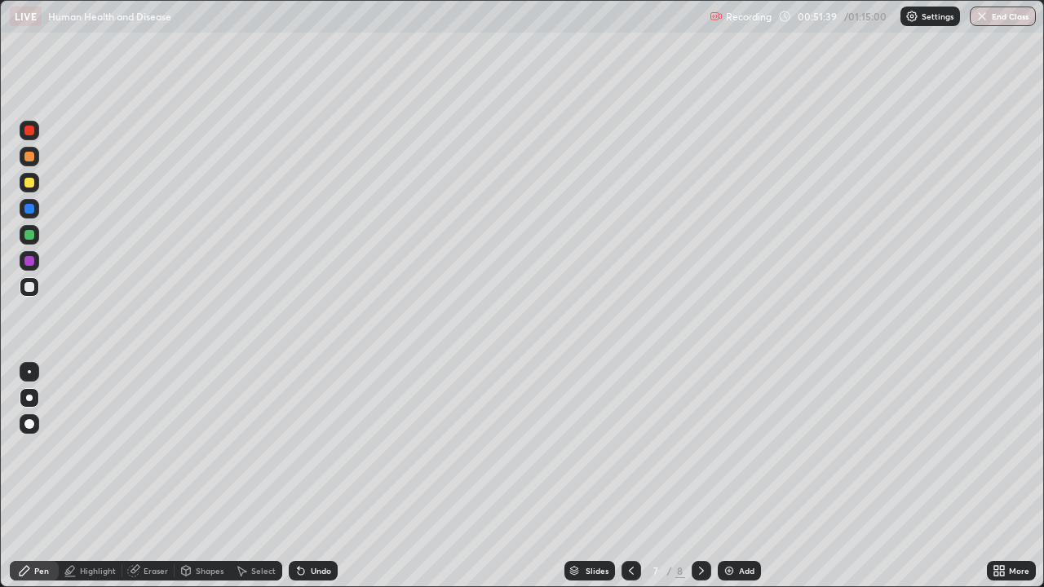
click at [33, 183] on div at bounding box center [29, 183] width 10 height 10
click at [1009, 476] on div "More" at bounding box center [1019, 571] width 20 height 8
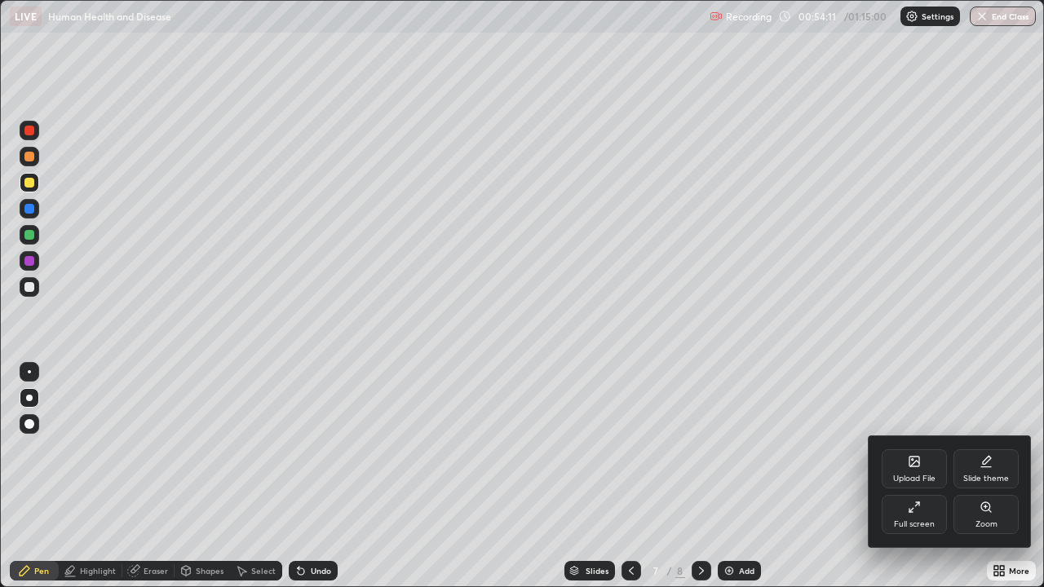
click at [918, 476] on div "Full screen" at bounding box center [914, 524] width 41 height 8
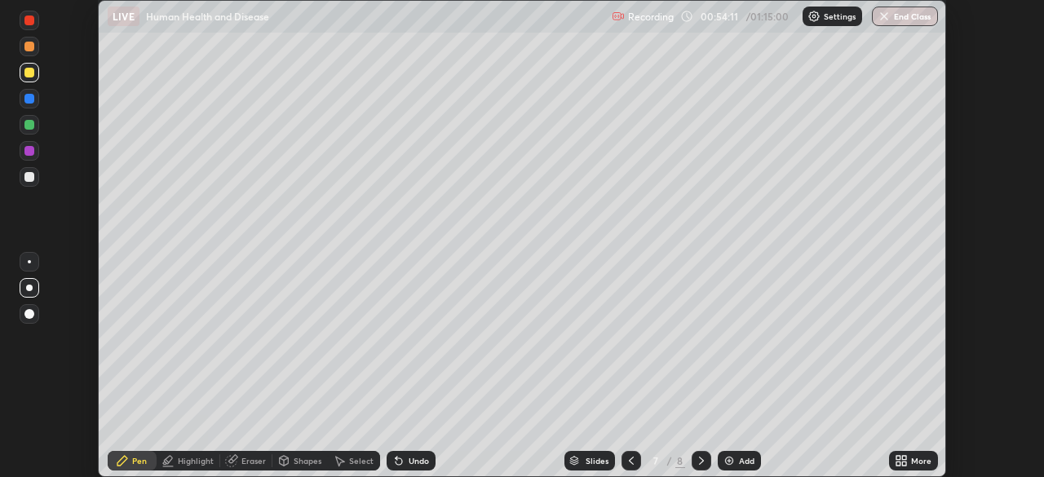
scroll to position [81055, 80489]
